Goal: Check status: Check status

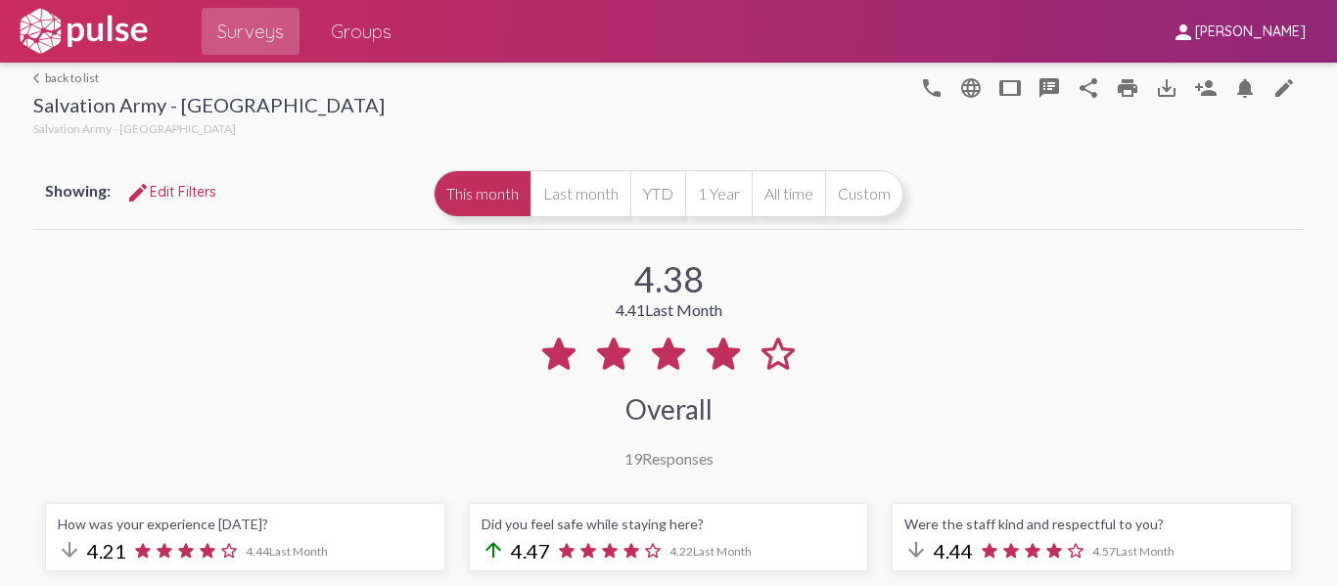
select select "Negative"
